Goal: Navigation & Orientation: Go to known website

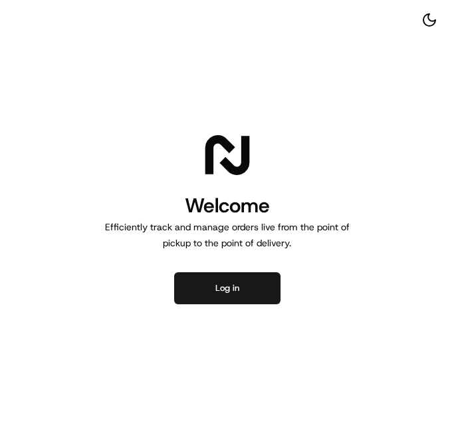
click at [227, 277] on button "Log in" at bounding box center [227, 288] width 106 height 32
